Goal: Answer question/provide support

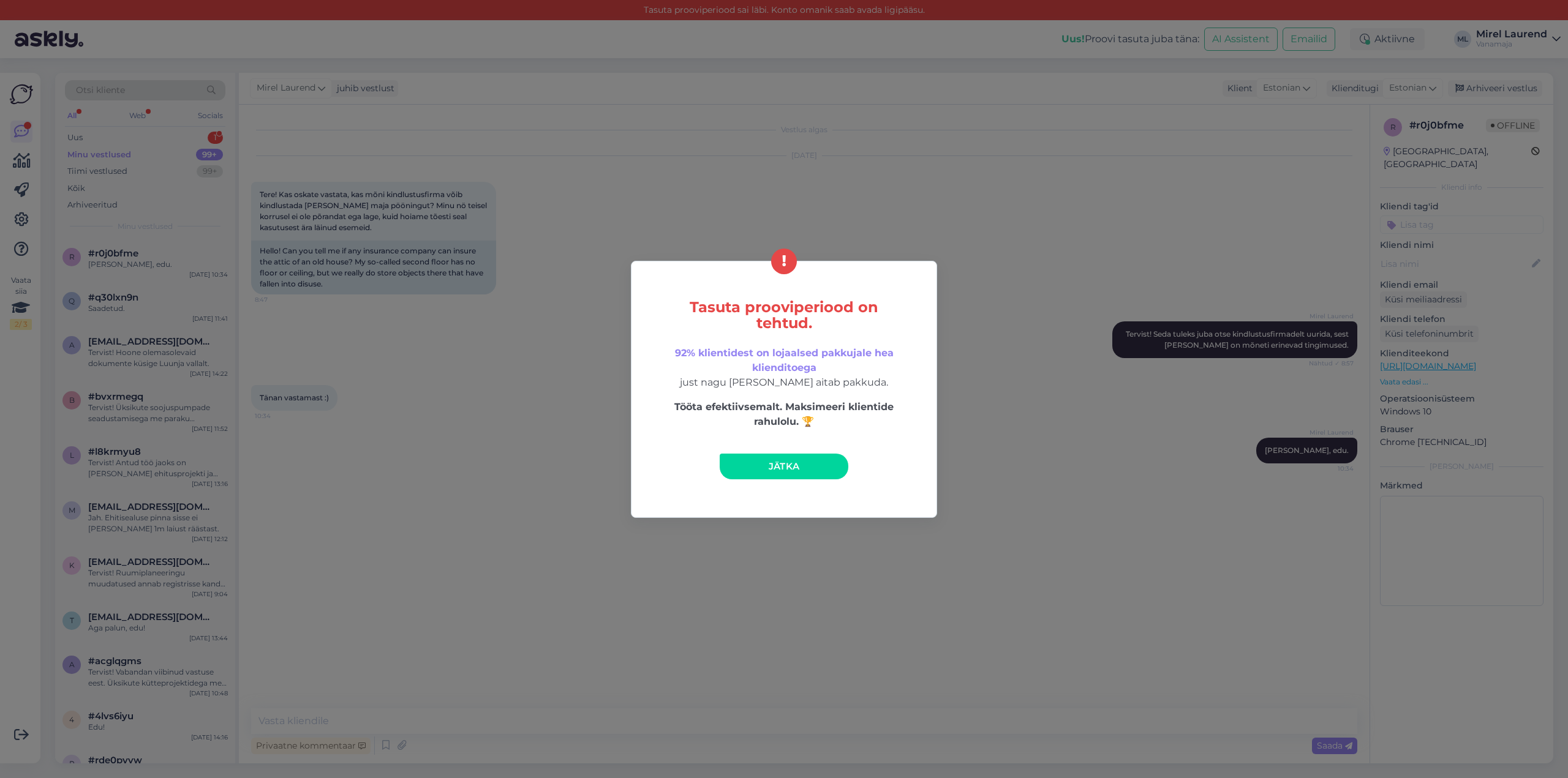
click at [767, 456] on link "Jätka" at bounding box center [784, 466] width 129 height 26
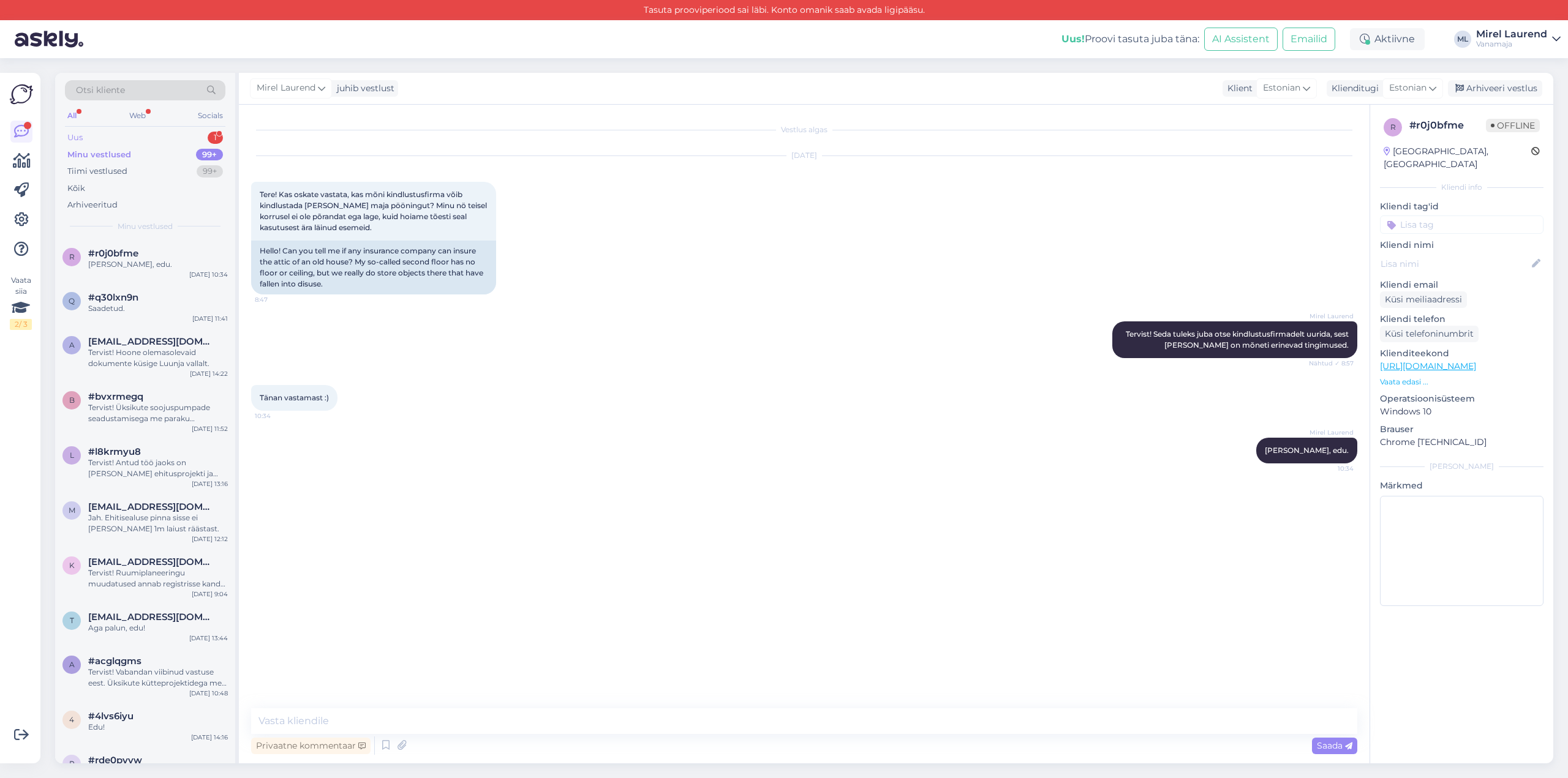
click at [164, 138] on div "Uus 1" at bounding box center [145, 138] width 160 height 17
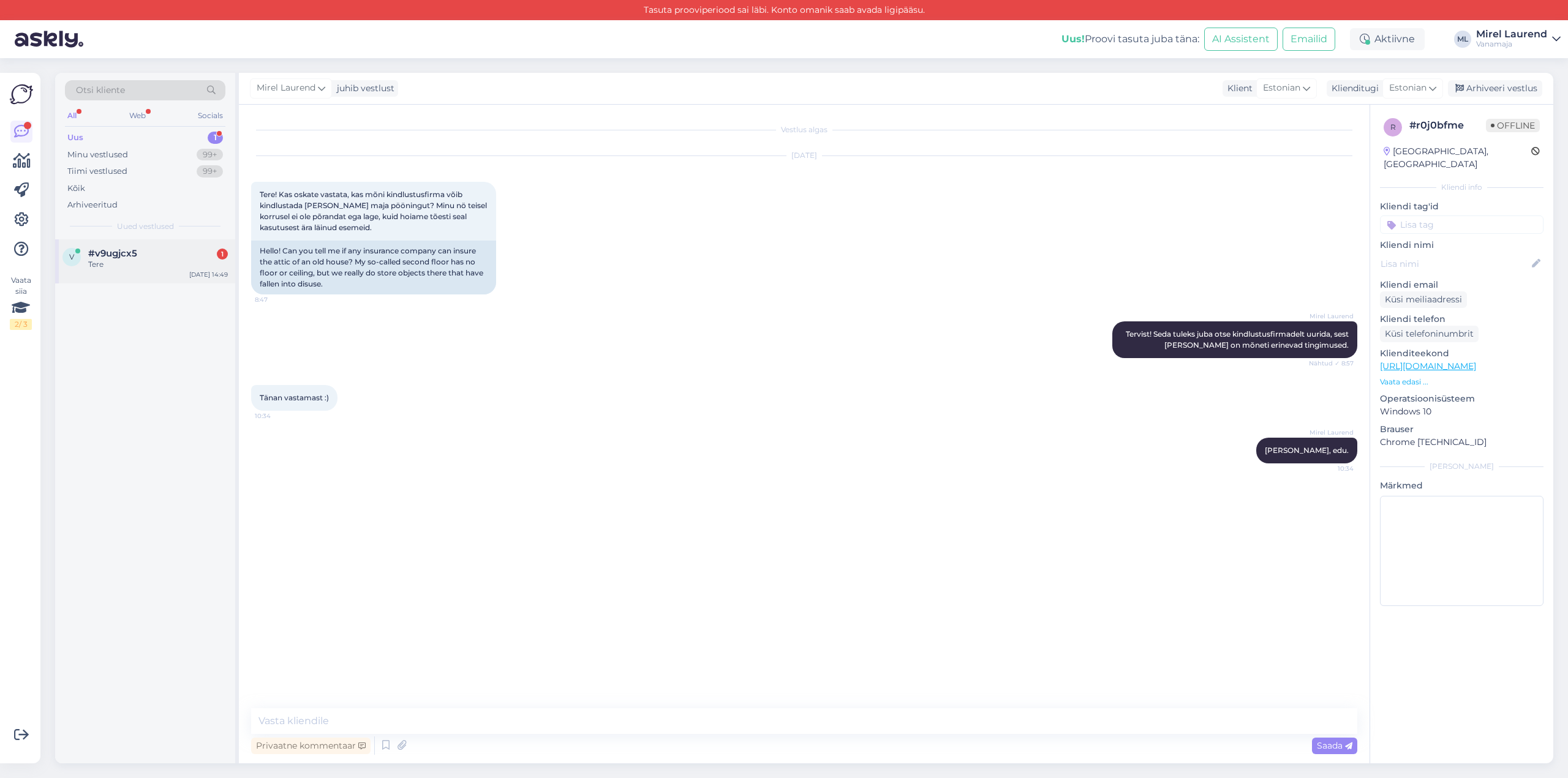
click at [164, 243] on div "v #v9ugjcx5 1 Tere [DATE] 14:49" at bounding box center [145, 261] width 180 height 44
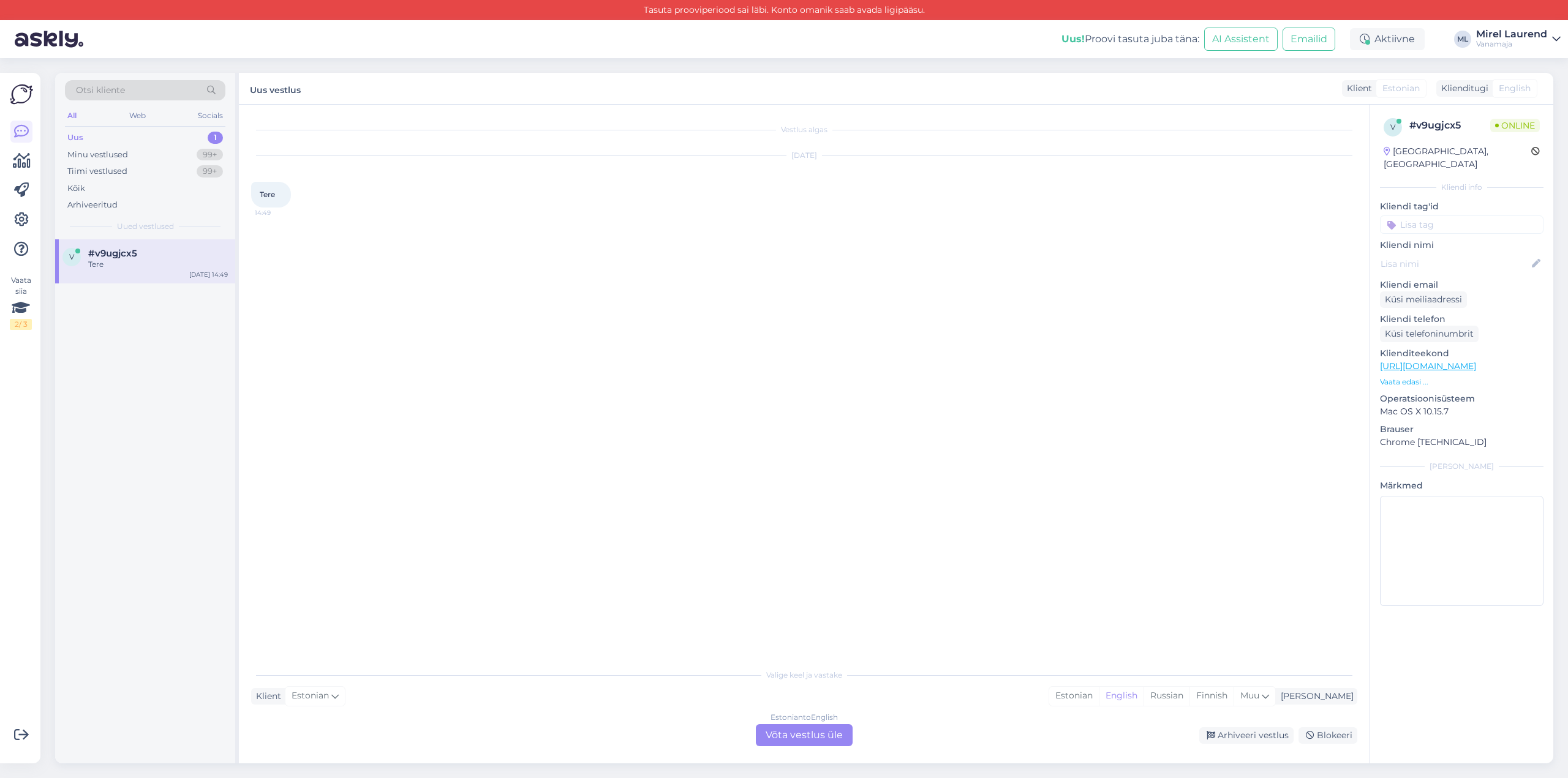
click at [767, 728] on div "Estonian to English Võta vestlus üle" at bounding box center [804, 734] width 97 height 22
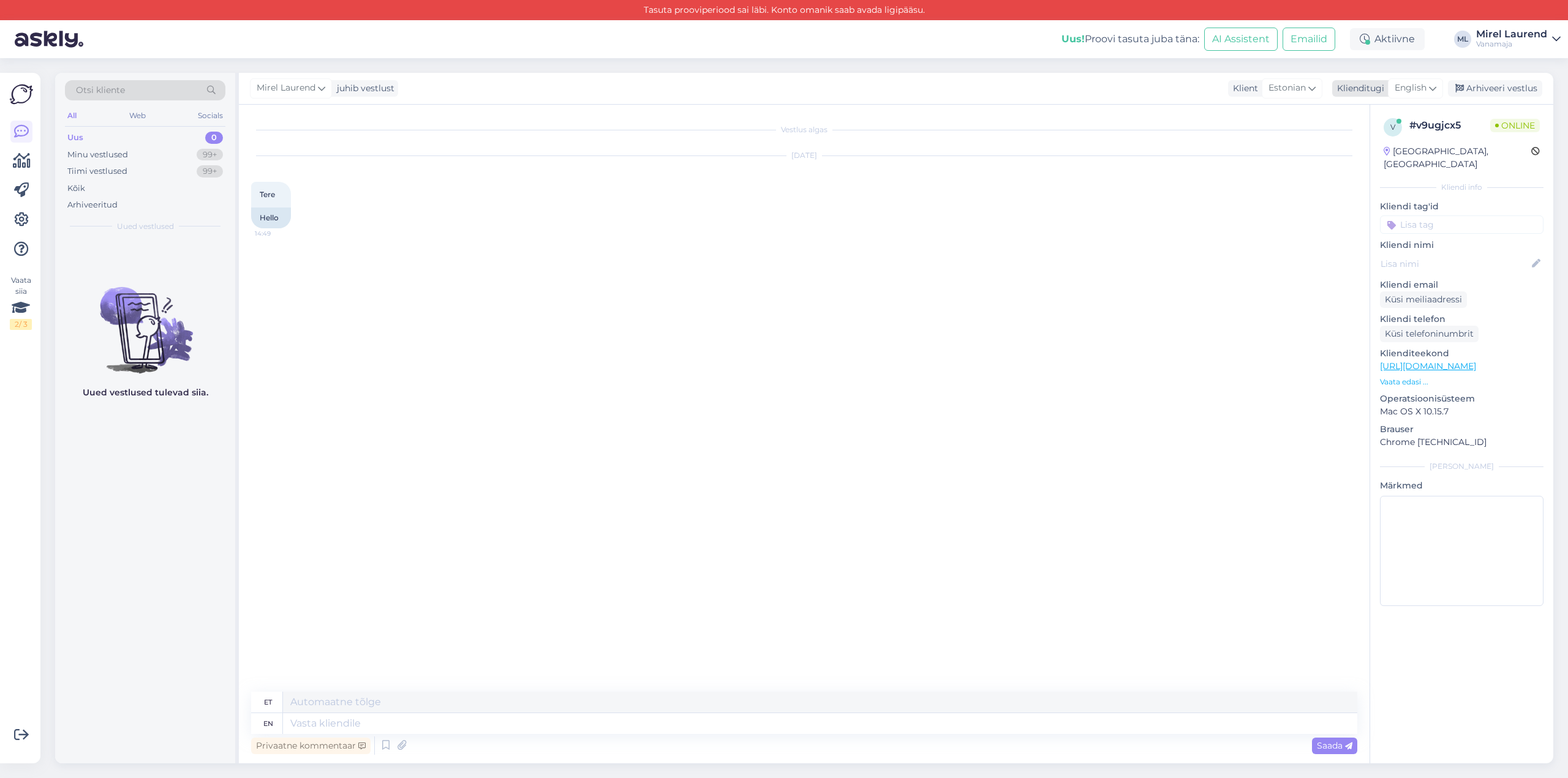
click at [1407, 95] on span "English" at bounding box center [1411, 88] width 32 height 13
click at [1385, 290] on link "Estonian" at bounding box center [1388, 299] width 134 height 20
click at [401, 722] on textarea at bounding box center [804, 721] width 1106 height 26
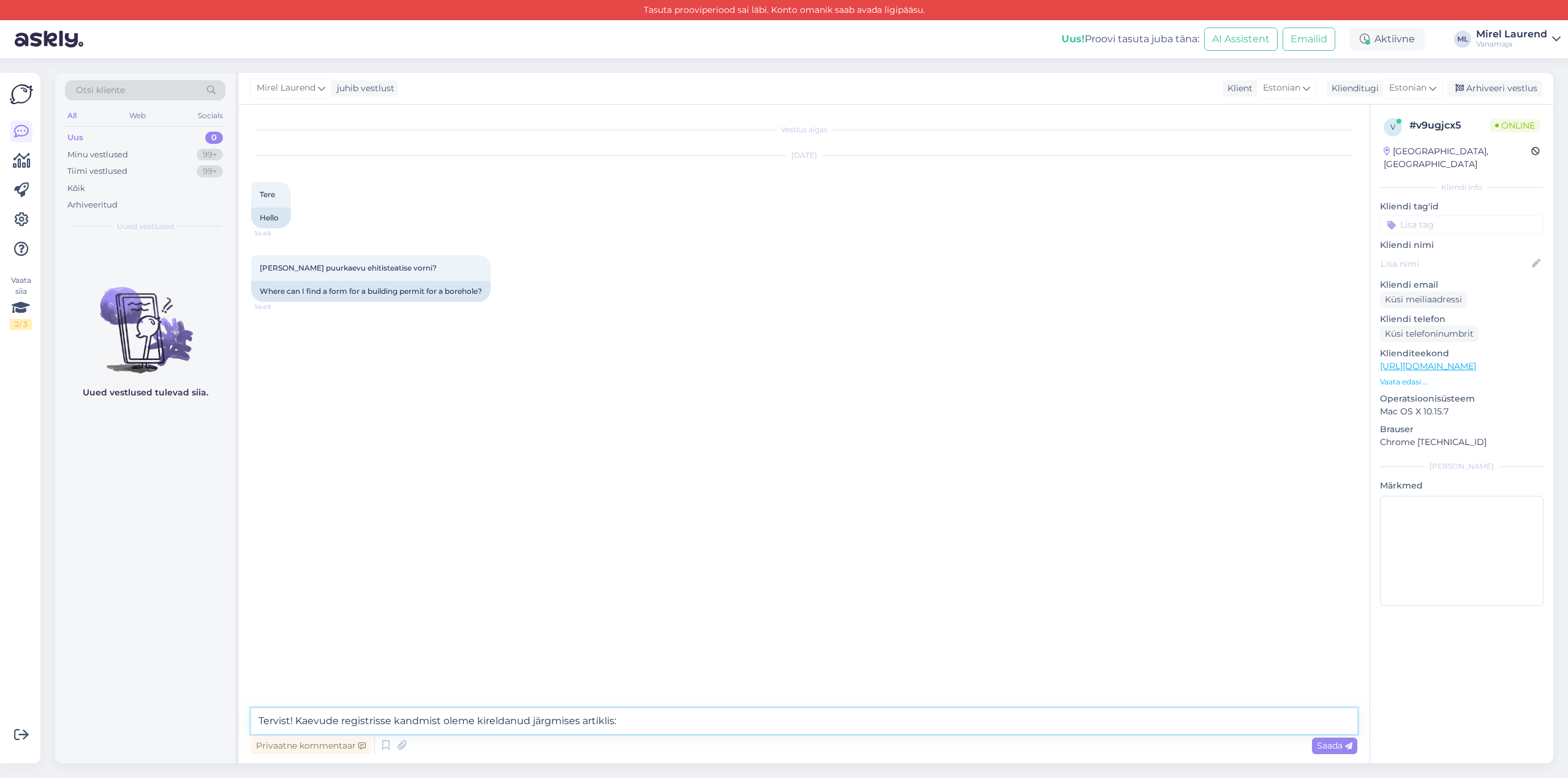
paste textarea "[URL][DOMAIN_NAME]"
click at [489, 719] on textarea "Tervist! Kaevude registrisse kandmist oleme kireldanud järgmises artiklis: [URL…" at bounding box center [804, 721] width 1106 height 26
type textarea "Tervist! Kaevude registrisse kandmist oleme kirjeldanud järgmises artiklis: [UR…"
click at [1323, 747] on span "Saada" at bounding box center [1335, 746] width 36 height 11
